Goal: Task Accomplishment & Management: Manage account settings

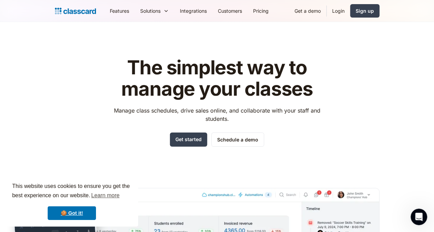
click at [56, 119] on div "The simplest way to manage your classes Manage class schedules, drive sales onl…" at bounding box center [217, 186] width 324 height 281
click at [336, 12] on link "Login" at bounding box center [337, 11] width 23 height 16
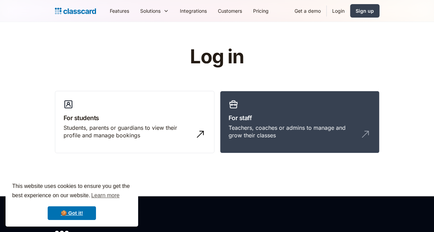
click at [336, 11] on link "Login" at bounding box center [337, 11] width 23 height 16
click at [367, 129] on img at bounding box center [366, 132] width 11 height 11
